Goal: Task Accomplishment & Management: Manage account settings

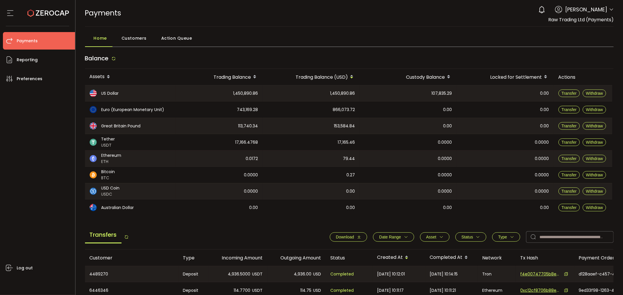
scroll to position [130, 0]
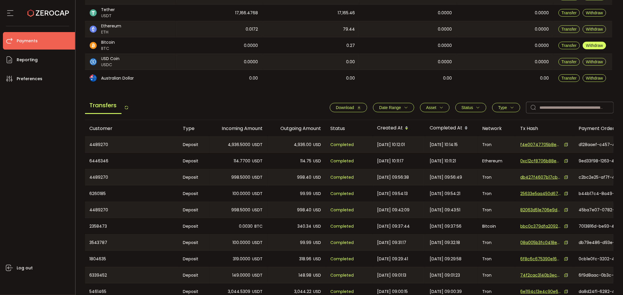
click at [595, 45] on span "Withdraw" at bounding box center [594, 45] width 17 height 5
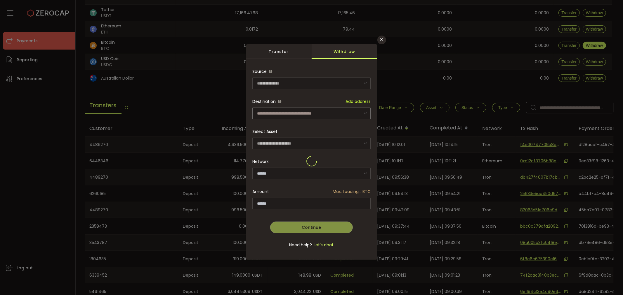
type input "*******"
type input "**********"
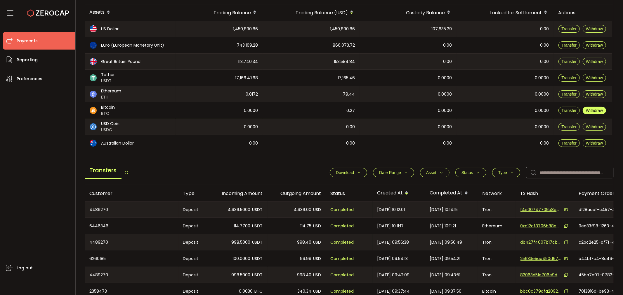
scroll to position [0, 0]
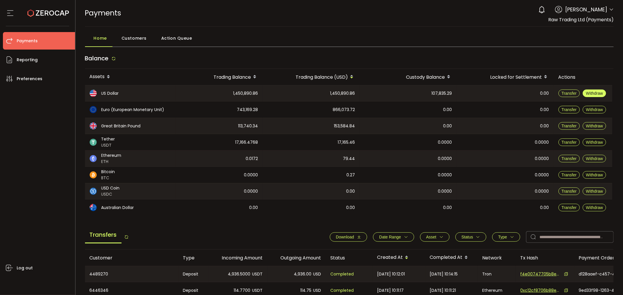
click at [591, 94] on span "Withdraw" at bounding box center [594, 93] width 17 height 5
type input "**********"
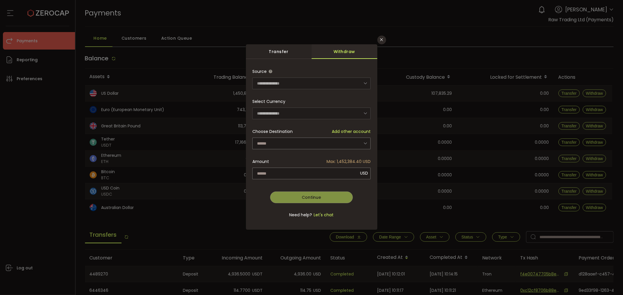
click at [282, 53] on div "Transfer" at bounding box center [279, 51] width 66 height 15
click at [342, 52] on div "Withdraw" at bounding box center [345, 51] width 66 height 15
click at [363, 84] on icon "dialog" at bounding box center [365, 83] width 7 height 12
click at [380, 40] on icon "Close" at bounding box center [381, 39] width 5 height 5
type input "**********"
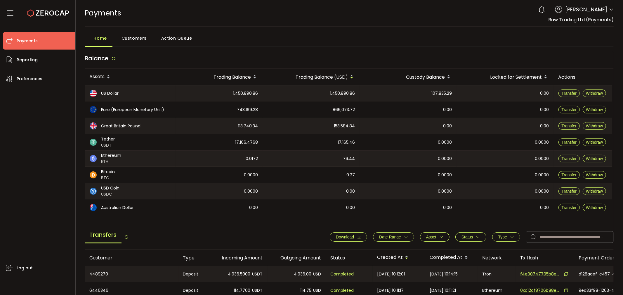
click at [129, 38] on span "Customers" at bounding box center [133, 38] width 25 height 12
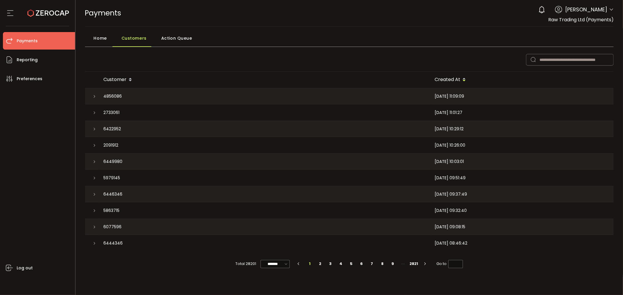
click at [105, 39] on span "Home" at bounding box center [100, 38] width 13 height 12
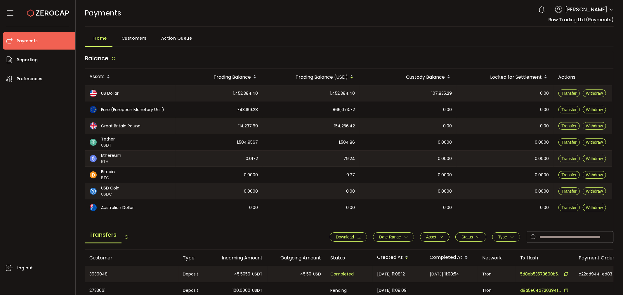
click at [610, 10] on icon at bounding box center [611, 9] width 5 height 5
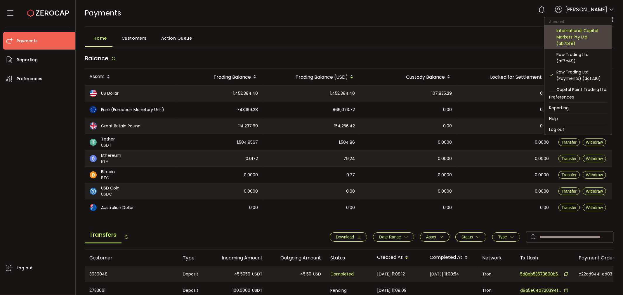
click at [583, 35] on div "International Capital Markets Pty Ltd (ab7bf8)" at bounding box center [581, 36] width 51 height 19
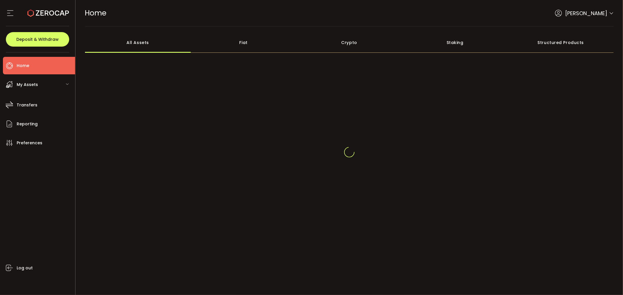
drag, startPoint x: 611, startPoint y: 12, endPoint x: 608, endPoint y: 15, distance: 3.5
click at [610, 12] on icon at bounding box center [611, 13] width 5 height 5
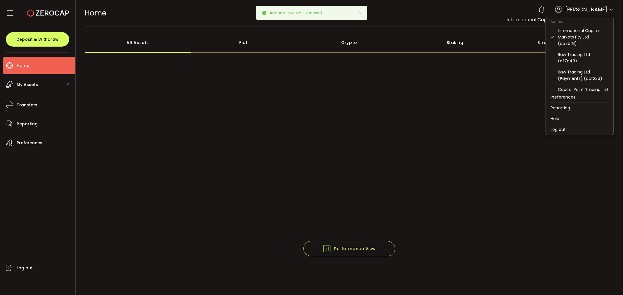
click at [612, 9] on icon at bounding box center [611, 9] width 5 height 5
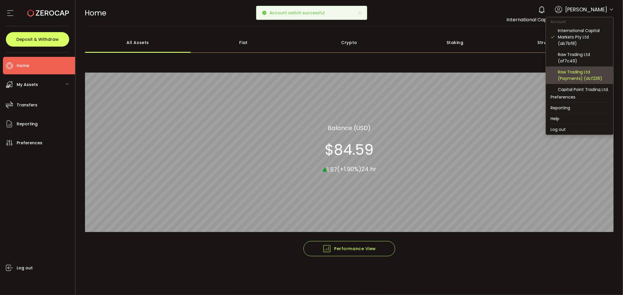
click at [578, 79] on div "Raw Trading Ltd (Payments) (dcf236)" at bounding box center [583, 75] width 51 height 13
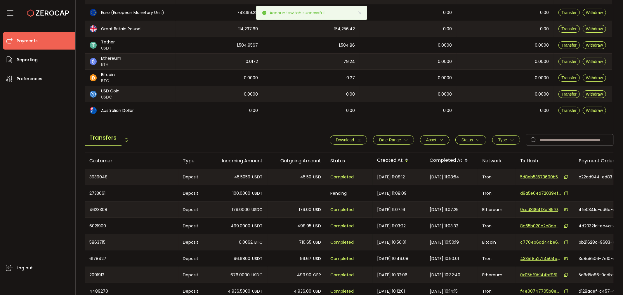
scroll to position [32, 0]
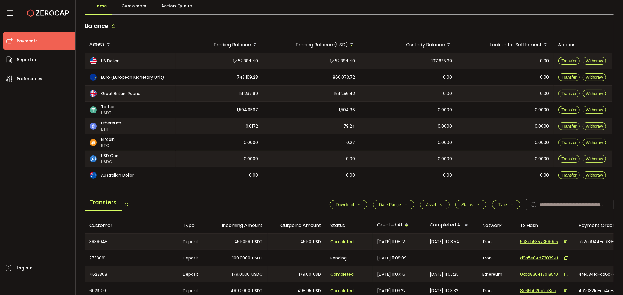
click at [247, 112] on span "1,504.9567" at bounding box center [247, 110] width 21 height 7
click at [248, 109] on span "1,504.9567" at bounding box center [247, 110] width 21 height 7
click at [402, 201] on button "Date Range" at bounding box center [393, 204] width 41 height 9
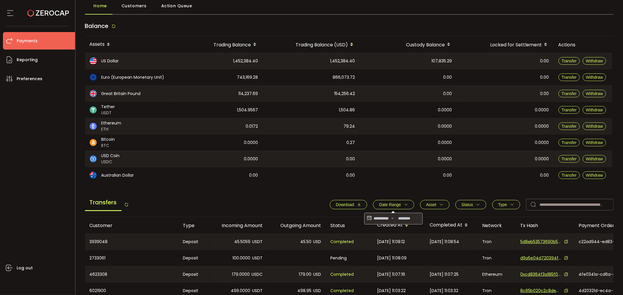
click at [368, 217] on icon at bounding box center [369, 218] width 6 height 9
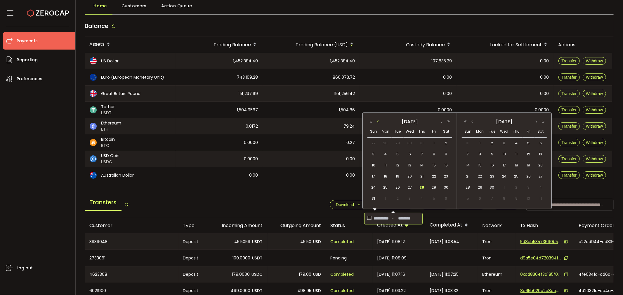
click at [378, 123] on button "button" at bounding box center [377, 122] width 7 height 4
click at [397, 147] on div "1" at bounding box center [397, 143] width 12 height 9
drag, startPoint x: 479, startPoint y: 79, endPoint x: 508, endPoint y: 88, distance: 30.8
click at [479, 79] on div "0.00" at bounding box center [505, 77] width 97 height 16
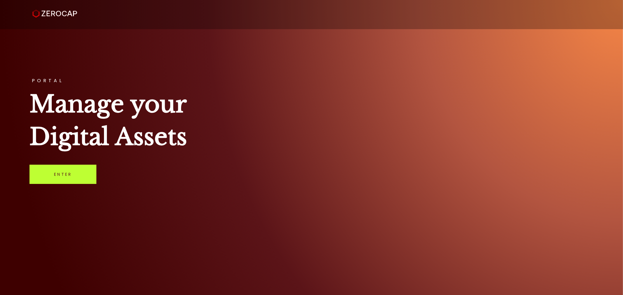
drag, startPoint x: 80, startPoint y: 177, endPoint x: 4, endPoint y: 196, distance: 78.7
click at [80, 177] on link "Enter" at bounding box center [62, 174] width 67 height 19
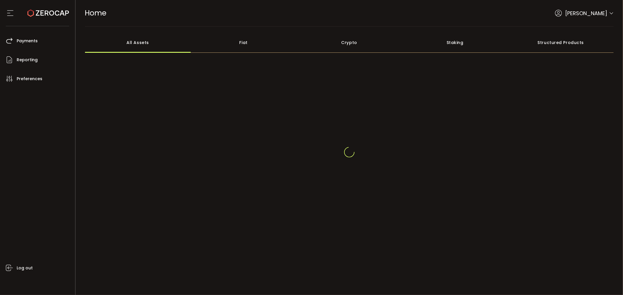
click at [608, 13] on div "[PERSON_NAME]" at bounding box center [584, 13] width 59 height 8
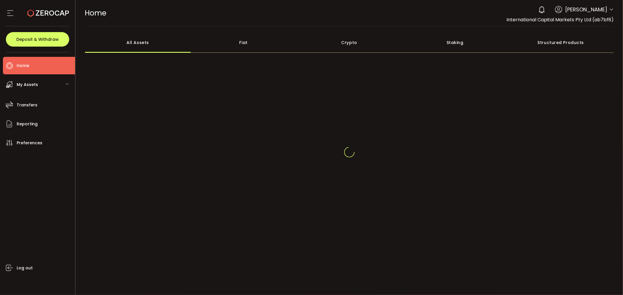
click at [612, 14] on div "Raseem Chenglan" at bounding box center [574, 9] width 78 height 13
click at [612, 11] on icon at bounding box center [611, 9] width 5 height 5
click at [611, 9] on icon at bounding box center [611, 9] width 5 height 5
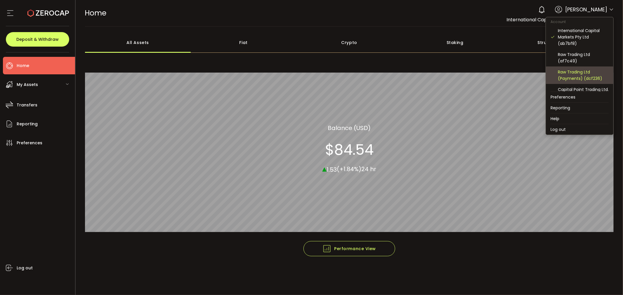
click at [584, 77] on div "Raw Trading Ltd (Payments) (dcf236)" at bounding box center [583, 75] width 51 height 13
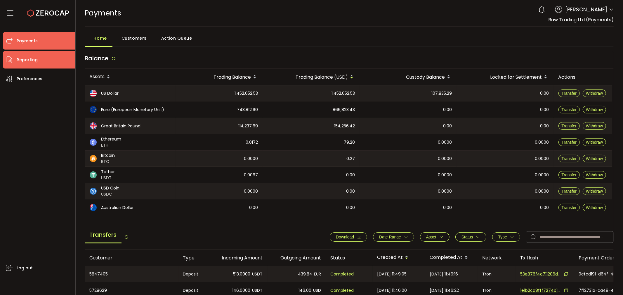
click at [41, 60] on li "Reporting" at bounding box center [39, 60] width 72 height 18
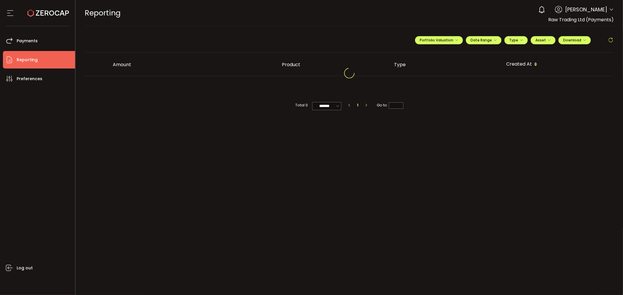
click at [8, 13] on icon at bounding box center [10, 13] width 9 height 9
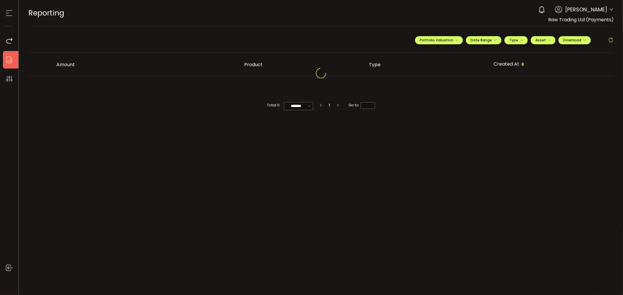
click at [11, 16] on icon at bounding box center [9, 13] width 9 height 9
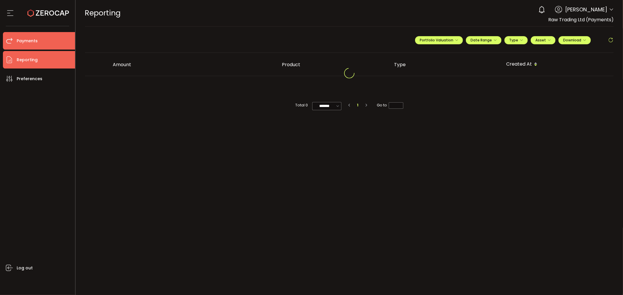
click at [10, 41] on icon at bounding box center [9, 40] width 9 height 9
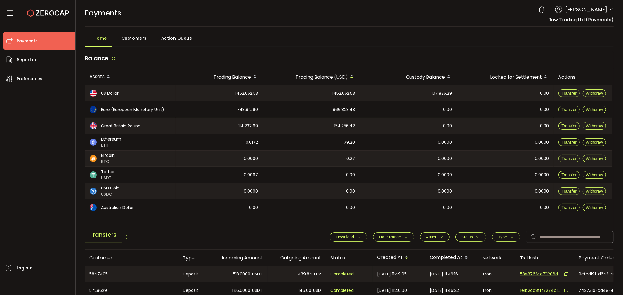
click at [609, 12] on icon at bounding box center [611, 9] width 5 height 5
click at [609, 8] on icon at bounding box center [611, 9] width 5 height 5
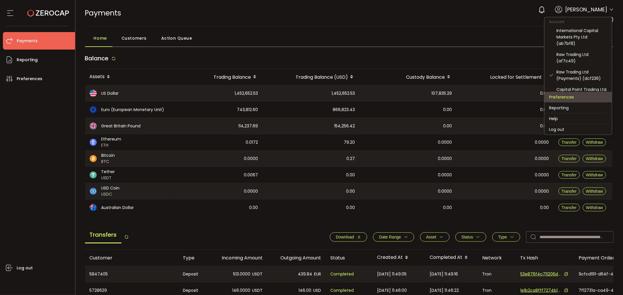
click at [570, 98] on li "Preferences" at bounding box center [577, 97] width 67 height 11
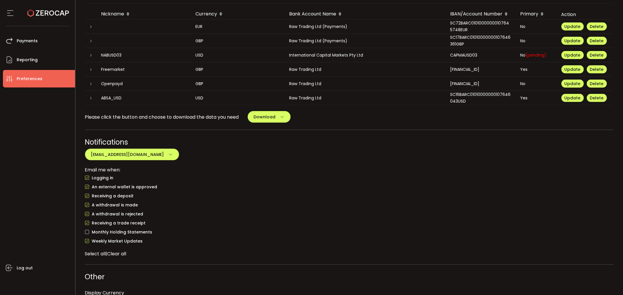
scroll to position [300, 0]
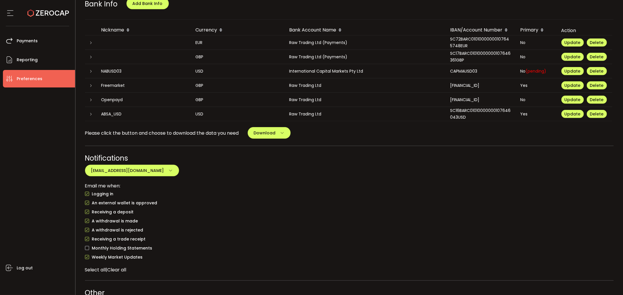
click at [92, 113] on icon at bounding box center [91, 115] width 4 height 4
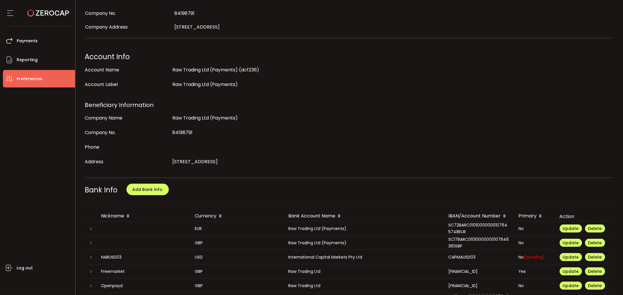
scroll to position [234, 0]
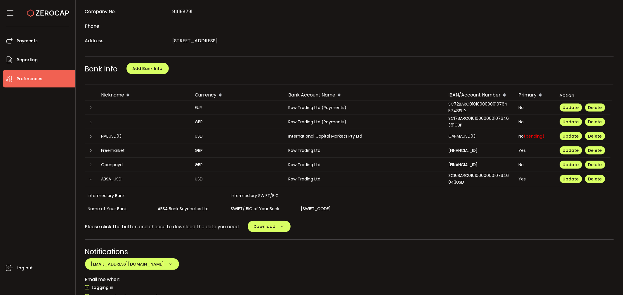
click at [92, 101] on td at bounding box center [91, 108] width 12 height 14
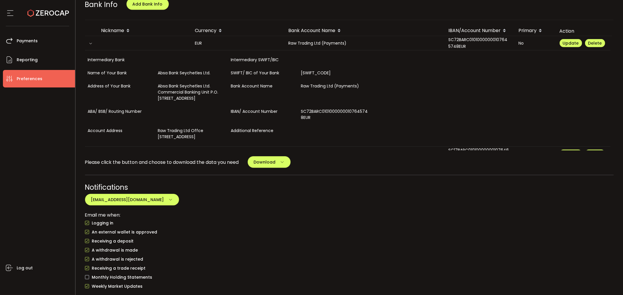
scroll to position [299, 0]
click at [261, 159] on span "Download" at bounding box center [265, 162] width 22 height 6
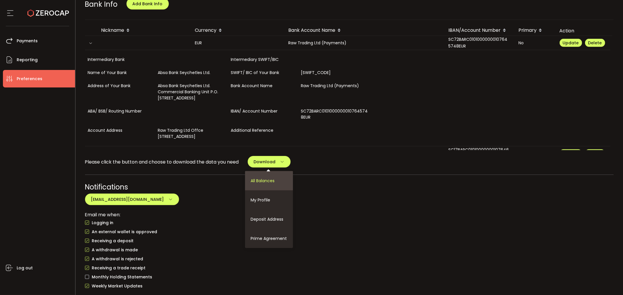
click at [258, 172] on li "All Balances" at bounding box center [269, 180] width 48 height 19
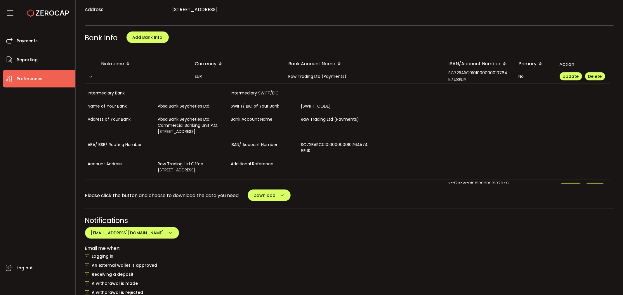
scroll to position [234, 0]
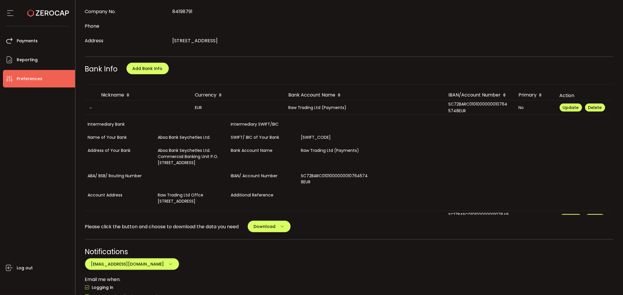
drag, startPoint x: 412, startPoint y: 53, endPoint x: 443, endPoint y: 61, distance: 31.9
click at [412, 53] on div "My Profile Update Profile First Name Raseem Last Name Chenglan Login Email r.ch…" at bounding box center [349, 114] width 529 height 620
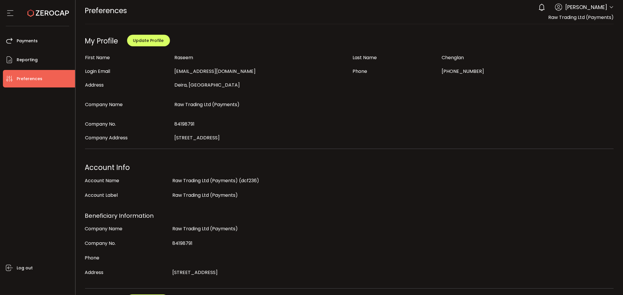
scroll to position [0, 0]
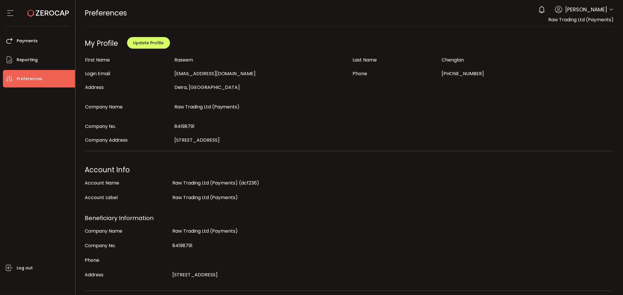
click at [610, 11] on icon at bounding box center [611, 9] width 5 height 5
click at [471, 11] on div "PREFERENCES Buy Power $0.00 USD Preferences Preferences Your verification is pe…" at bounding box center [349, 13] width 529 height 26
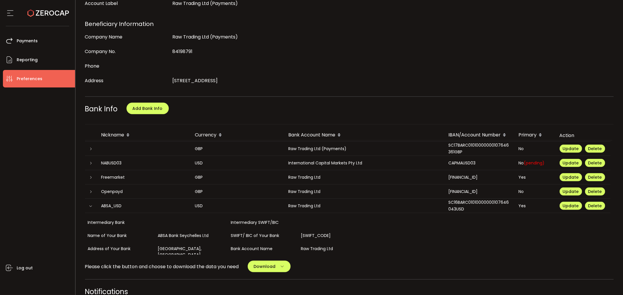
scroll to position [130, 0]
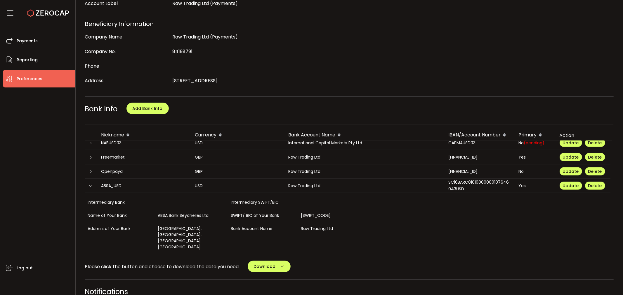
drag, startPoint x: 463, startPoint y: 197, endPoint x: 272, endPoint y: 173, distance: 192.8
click at [442, 190] on tr "ABSA_USD USD Raw Trading Ltd SC16BARC01010000000107646043USD Yes Update Delete" at bounding box center [347, 186] width 525 height 14
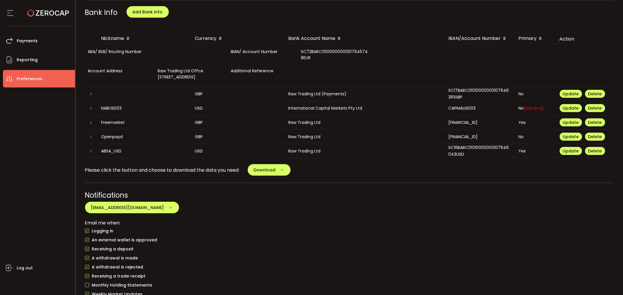
scroll to position [292, 0]
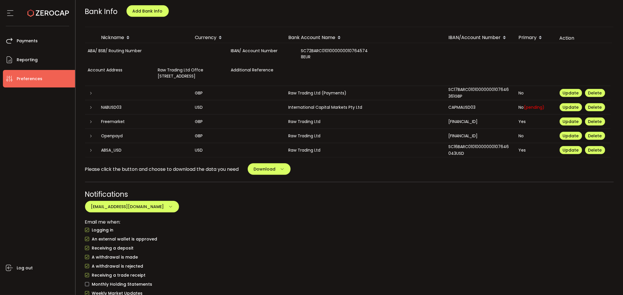
click at [92, 149] on icon at bounding box center [91, 151] width 4 height 4
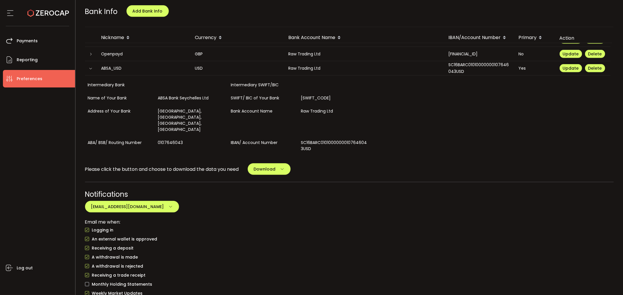
scroll to position [165, 0]
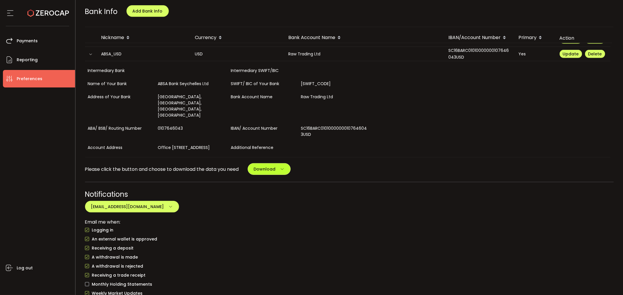
click at [266, 166] on span "Download" at bounding box center [265, 169] width 22 height 6
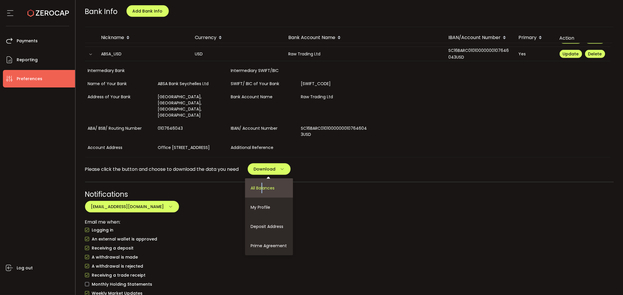
click at [265, 188] on span "All Balances" at bounding box center [263, 188] width 24 height 6
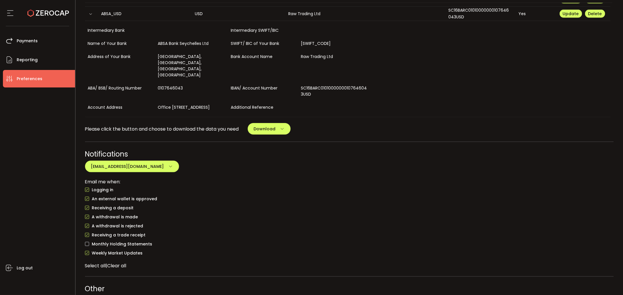
scroll to position [364, 0]
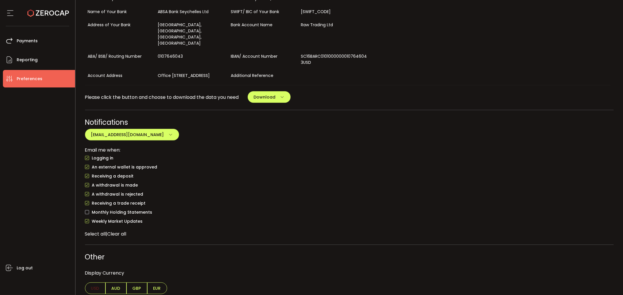
click at [412, 138] on div "Notifications r.chenglan@icmarketsgroup.com r.chenglan@icmarketsgroup.com Email…" at bounding box center [349, 177] width 529 height 121
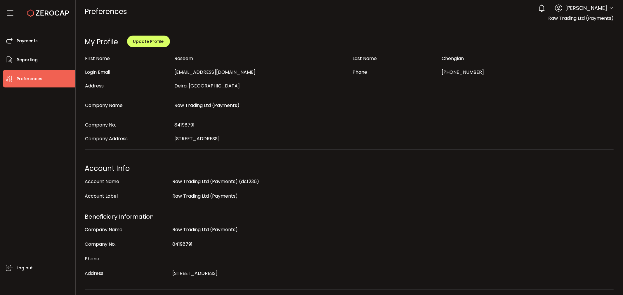
scroll to position [0, 0]
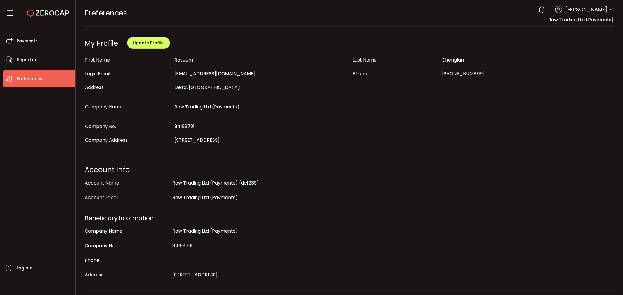
click at [39, 12] on icon at bounding box center [47, 12] width 41 height 41
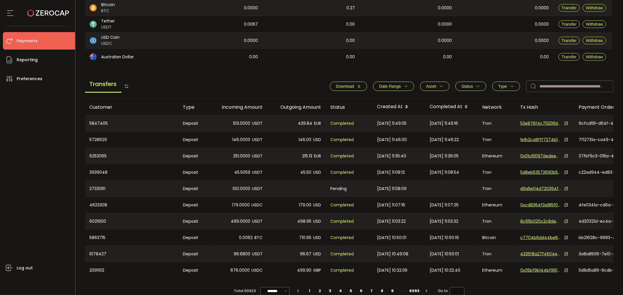
scroll to position [161, 0]
